Goal: Task Accomplishment & Management: Use online tool/utility

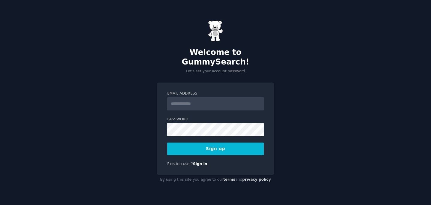
click at [208, 97] on input "Email Address" at bounding box center [215, 103] width 96 height 13
type input "**********"
click at [229, 147] on button "Sign up" at bounding box center [215, 148] width 96 height 13
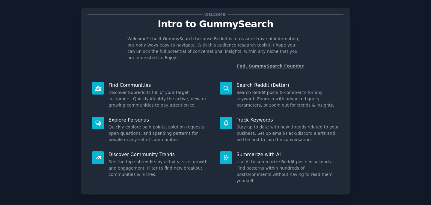
scroll to position [30, 0]
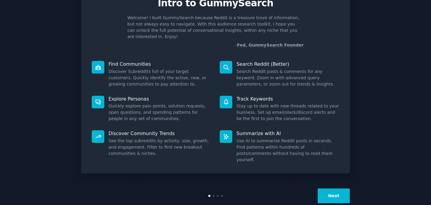
click at [326, 188] on button "Next" at bounding box center [334, 195] width 32 height 15
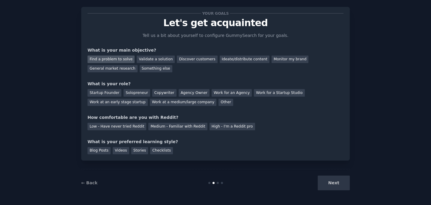
click at [126, 61] on div "Find a problem to solve" at bounding box center [110, 58] width 47 height 7
click at [130, 92] on div "Solopreneur" at bounding box center [136, 92] width 26 height 7
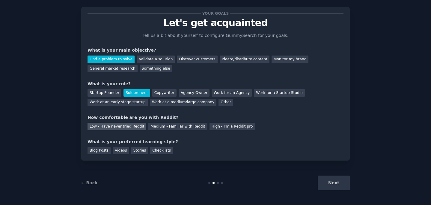
click at [128, 126] on div "Low - Have never tried Reddit" at bounding box center [116, 126] width 59 height 7
click at [166, 149] on div "Checklists" at bounding box center [161, 150] width 23 height 7
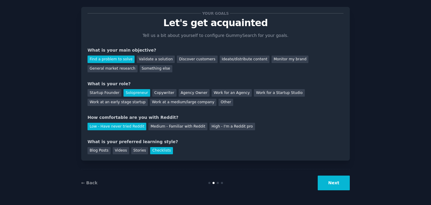
click at [328, 180] on button "Next" at bounding box center [334, 182] width 32 height 15
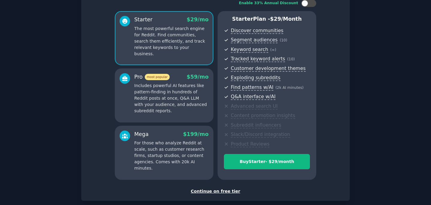
scroll to position [74, 0]
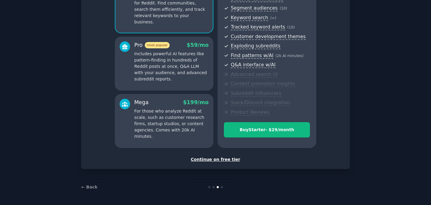
click at [235, 159] on div "Continue on free tier" at bounding box center [215, 159] width 256 height 6
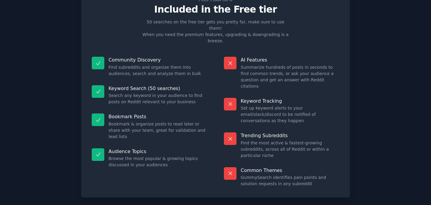
scroll to position [29, 0]
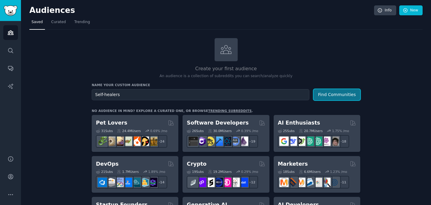
click at [343, 94] on button "Find Communities" at bounding box center [336, 94] width 47 height 11
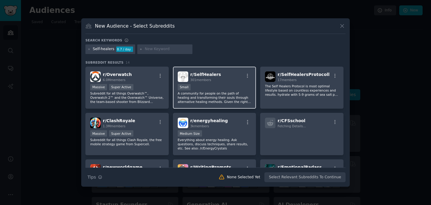
click at [220, 99] on p "A community for people on the path of healing and transforming their souls thro…" at bounding box center [215, 97] width 74 height 13
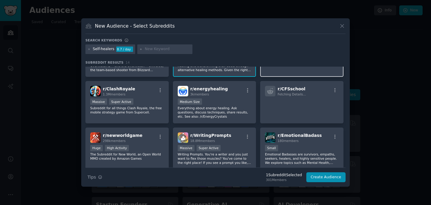
scroll to position [32, 0]
click at [89, 50] on icon at bounding box center [88, 49] width 3 height 3
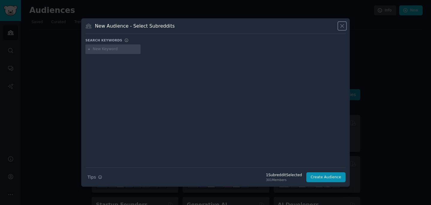
click at [344, 27] on icon at bounding box center [342, 26] width 6 height 6
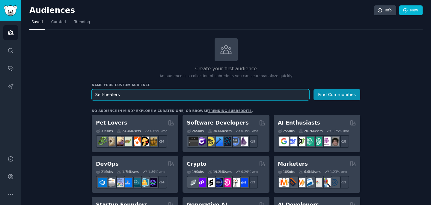
drag, startPoint x: 130, startPoint y: 95, endPoint x: 88, endPoint y: 95, distance: 41.3
type input "s"
type input "anxiety self-help"
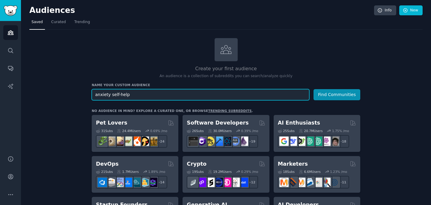
click at [313, 89] on button "Find Communities" at bounding box center [336, 94] width 47 height 11
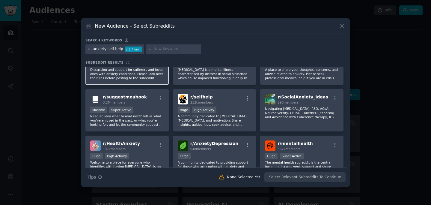
scroll to position [24, 0]
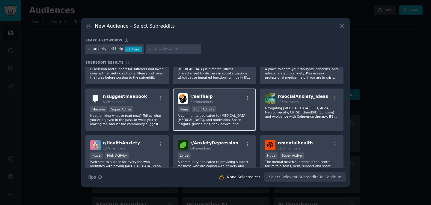
click at [211, 118] on p "A community dedicated to [MEDICAL_DATA], [MEDICAL_DATA], and motivation. Share …" at bounding box center [215, 119] width 74 height 13
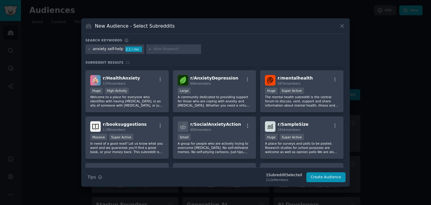
scroll to position [94, 0]
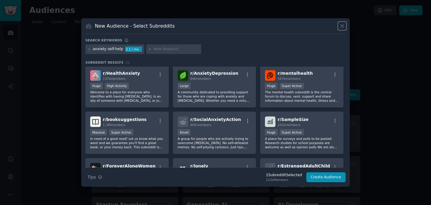
click at [343, 26] on icon at bounding box center [342, 26] width 6 height 6
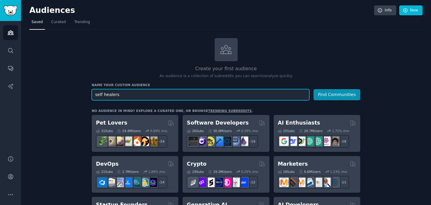
type input "self healers"
click at [313, 89] on button "Find Communities" at bounding box center [336, 94] width 47 height 11
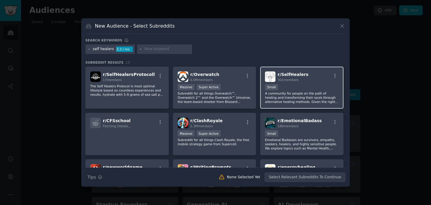
click at [299, 89] on div "100 - 1000 members Small" at bounding box center [302, 87] width 74 height 7
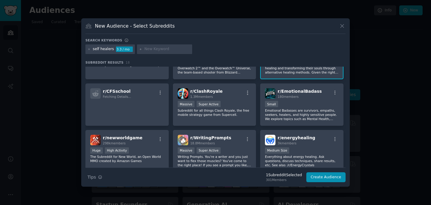
scroll to position [31, 0]
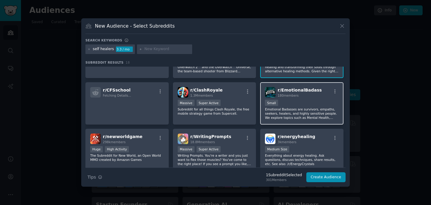
click at [303, 103] on div "Small" at bounding box center [302, 102] width 74 height 7
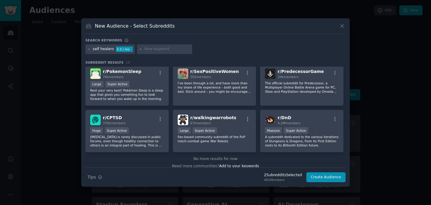
scroll to position [194, 0]
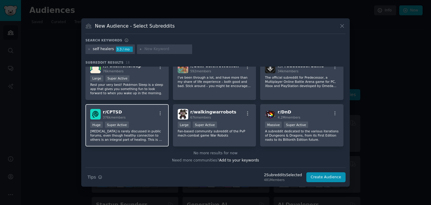
click at [145, 136] on p "Complex Post Traumatic Stress Disorder is rarely discussed in public forums, ev…" at bounding box center [127, 135] width 74 height 13
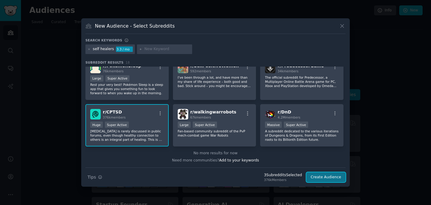
click at [323, 176] on button "Create Audience" at bounding box center [326, 177] width 40 height 10
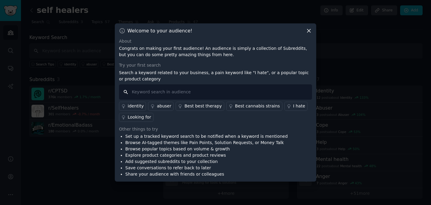
click at [203, 94] on input "text" at bounding box center [215, 91] width 193 height 15
type input "somatic therapy"
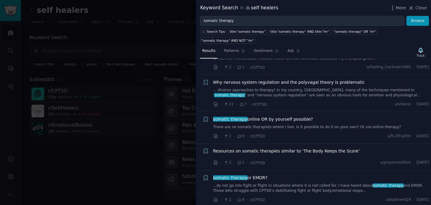
scroll to position [406, 0]
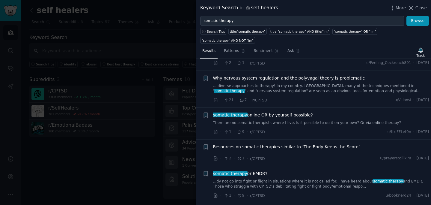
click at [268, 114] on span "somatic therapy online OR by yourself possible?" at bounding box center [263, 115] width 100 height 6
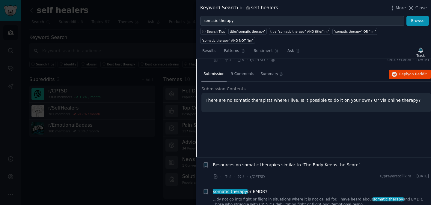
scroll to position [475, 0]
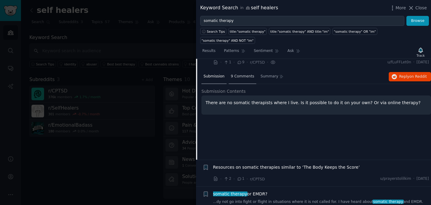
click at [240, 77] on span "9 Comments" at bounding box center [242, 76] width 23 height 5
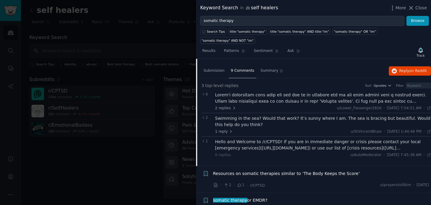
scroll to position [481, 0]
click at [268, 72] on span "Summary" at bounding box center [269, 70] width 18 height 5
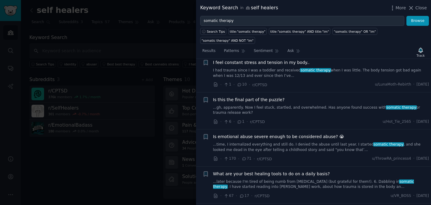
scroll to position [973, 0]
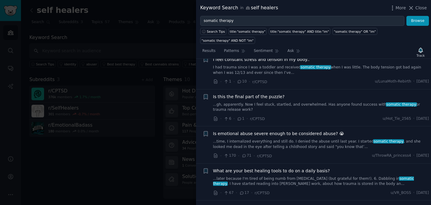
click at [224, 133] on span "Is emotional abuse severe enough to be considered abuse? 😭" at bounding box center [278, 133] width 131 height 6
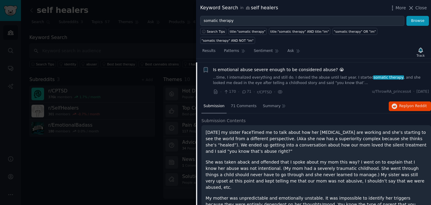
scroll to position [926, 0]
